Goal: Information Seeking & Learning: Find contact information

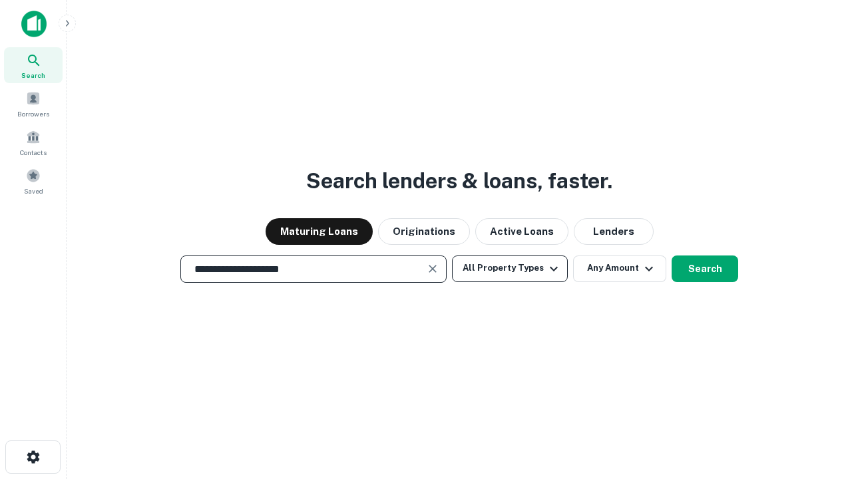
type input "**********"
click at [510, 268] on button "All Property Types" at bounding box center [510, 269] width 116 height 27
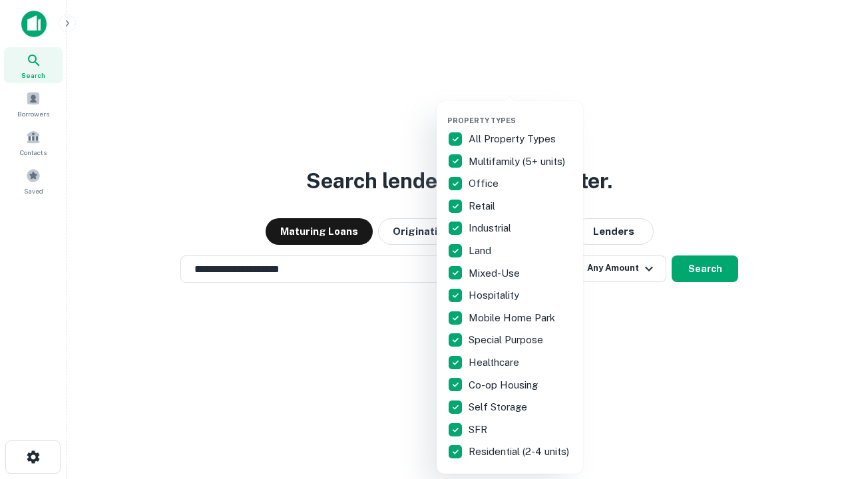
click at [520, 112] on button "button" at bounding box center [520, 112] width 146 height 1
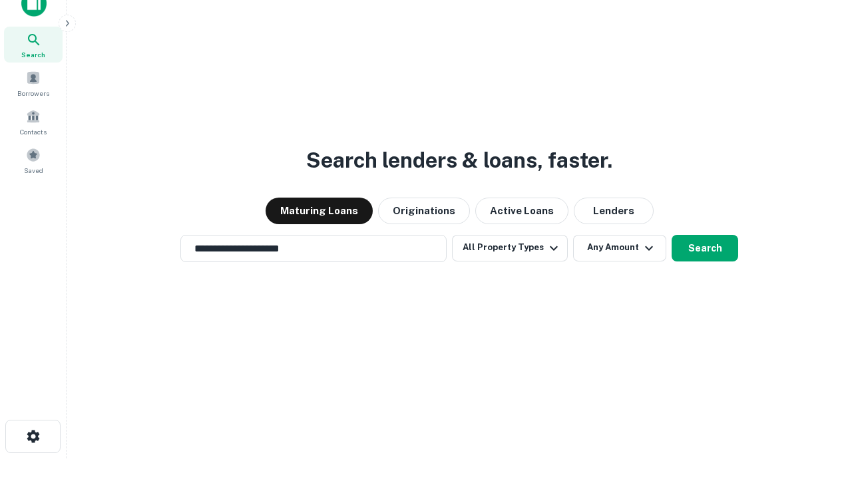
scroll to position [8, 160]
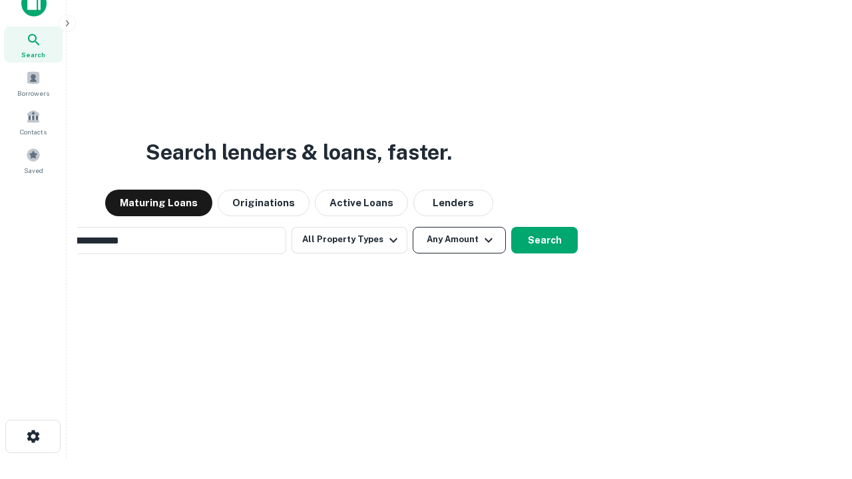
click at [413, 227] on button "Any Amount" at bounding box center [459, 240] width 93 height 27
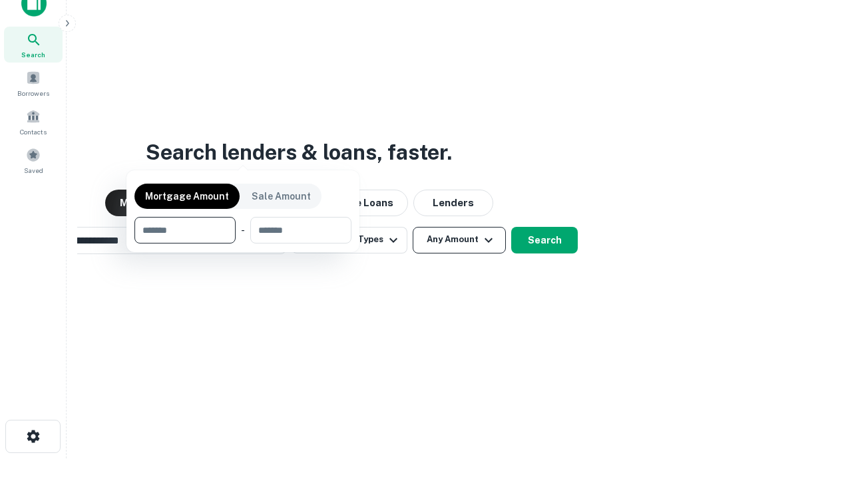
scroll to position [96, 377]
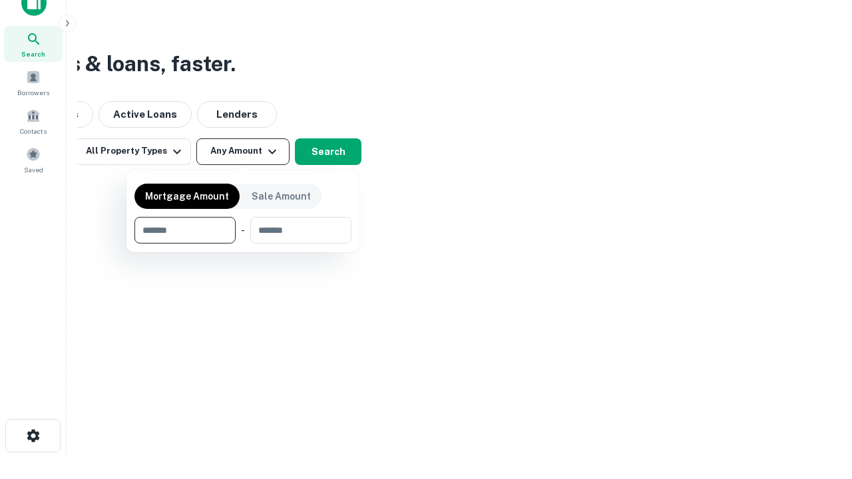
type input "*******"
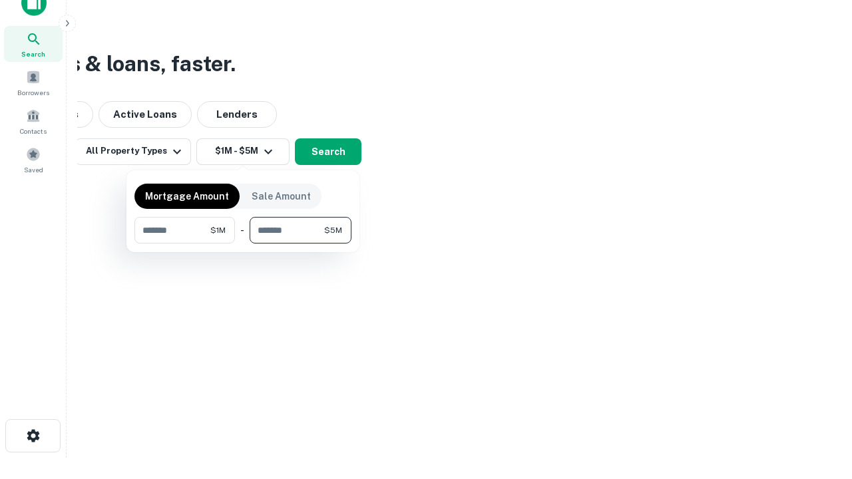
type input "*******"
click at [243, 244] on button "button" at bounding box center [242, 244] width 217 height 1
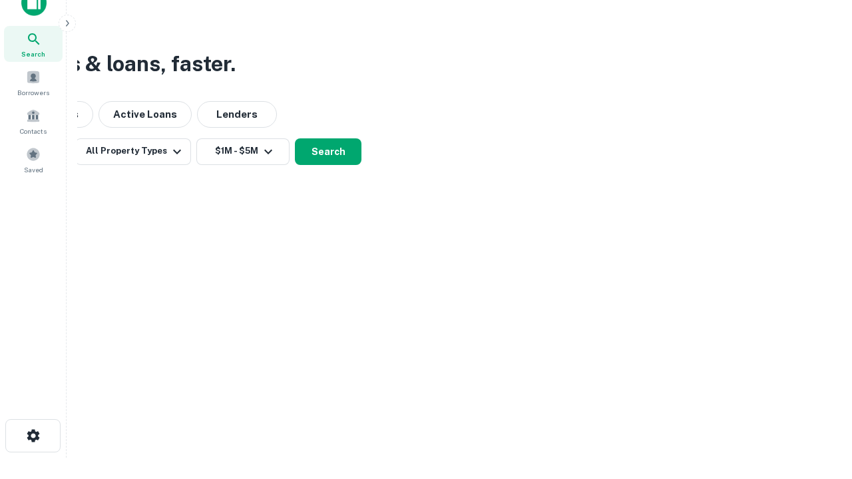
scroll to position [8, 246]
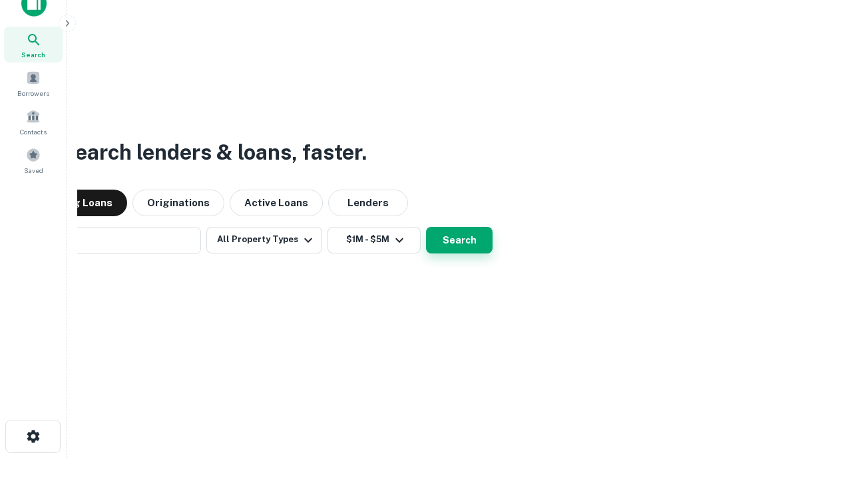
click at [426, 227] on button "Search" at bounding box center [459, 240] width 67 height 27
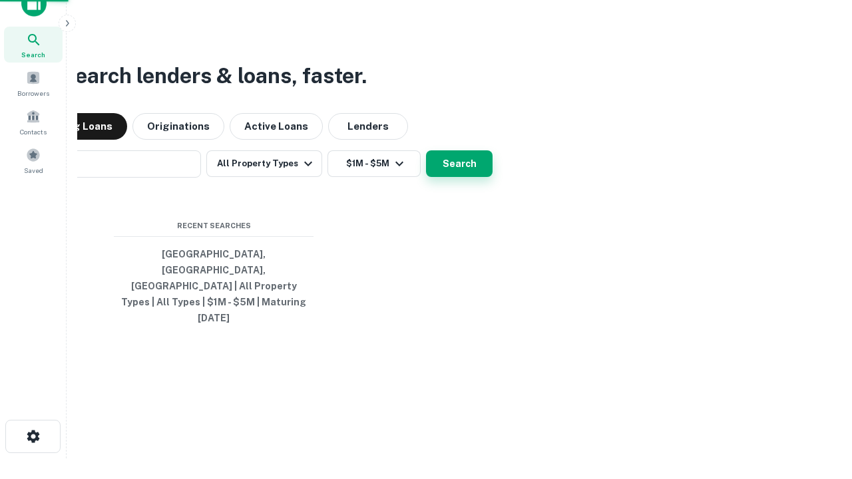
scroll to position [35, 377]
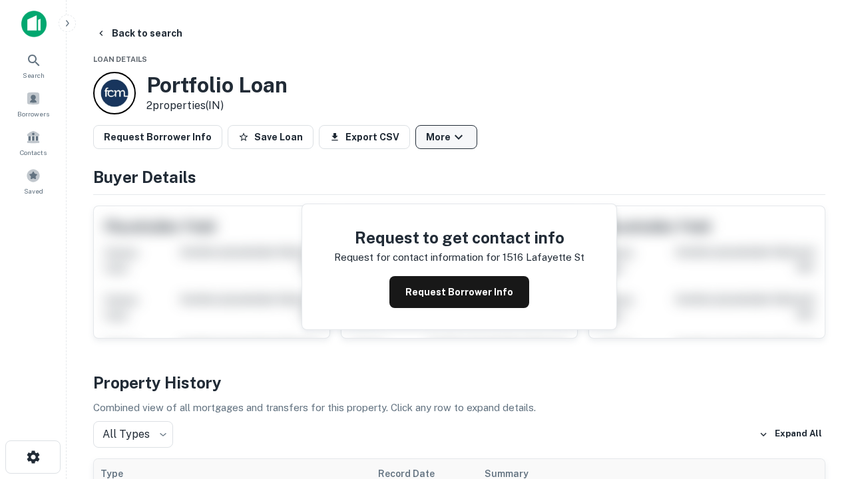
click at [446, 137] on button "More" at bounding box center [446, 137] width 62 height 24
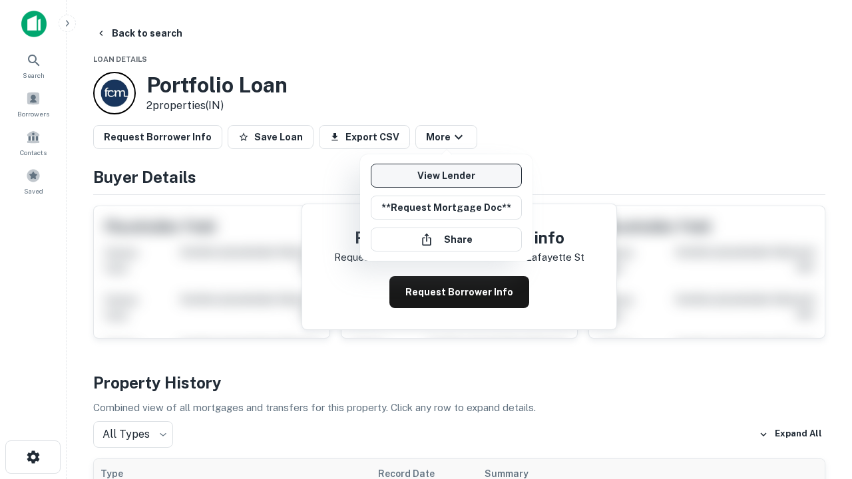
click at [446, 176] on link "View Lender" at bounding box center [446, 176] width 151 height 24
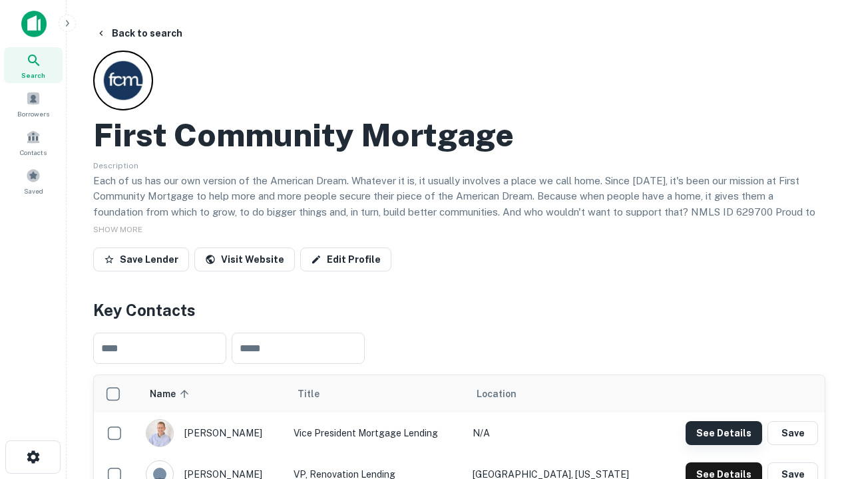
click at [723, 433] on button "See Details" at bounding box center [723, 433] width 77 height 24
click at [33, 457] on icon "button" at bounding box center [33, 457] width 16 height 16
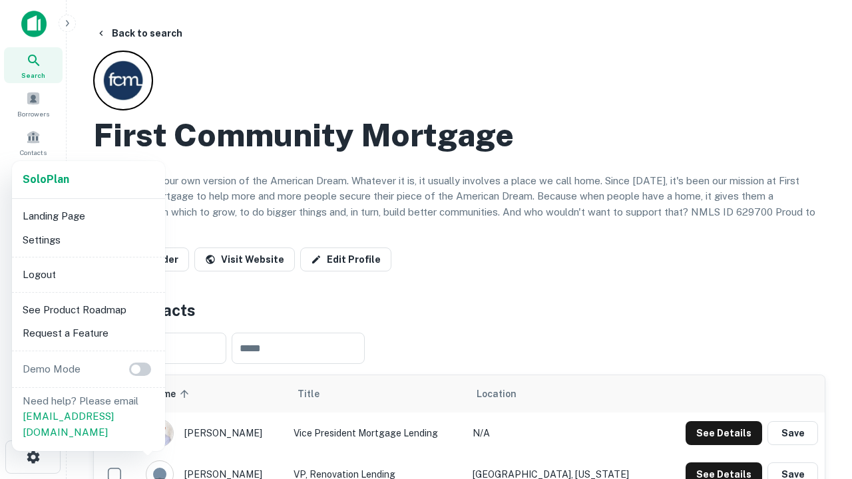
click at [88, 274] on li "Logout" at bounding box center [88, 275] width 142 height 24
